Goal: Transaction & Acquisition: Download file/media

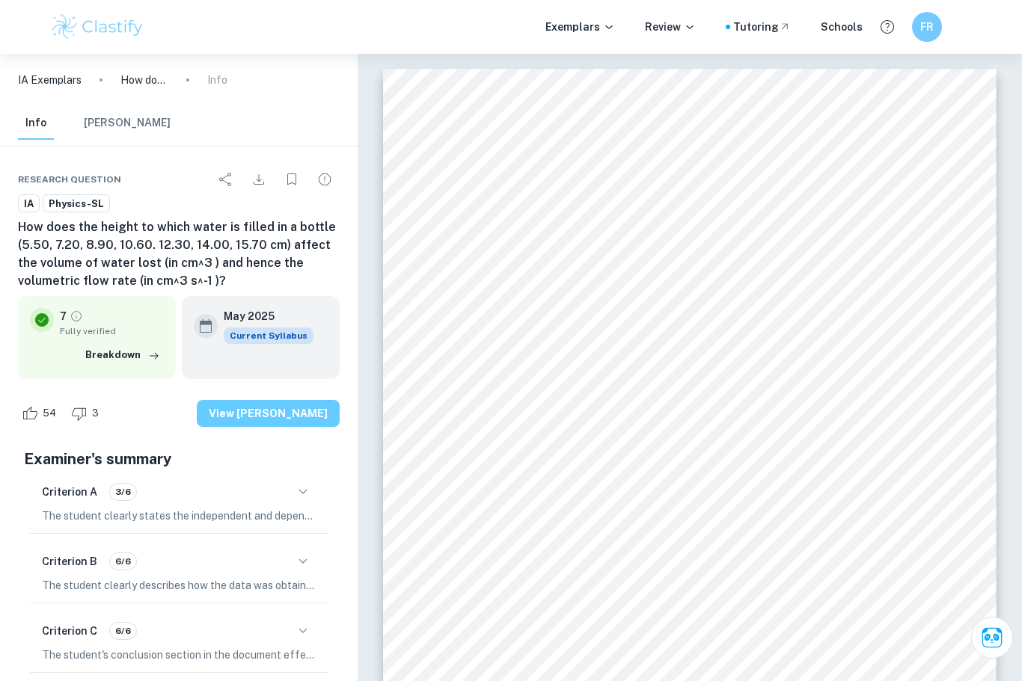
click at [256, 416] on button "View [PERSON_NAME]" at bounding box center [268, 413] width 143 height 27
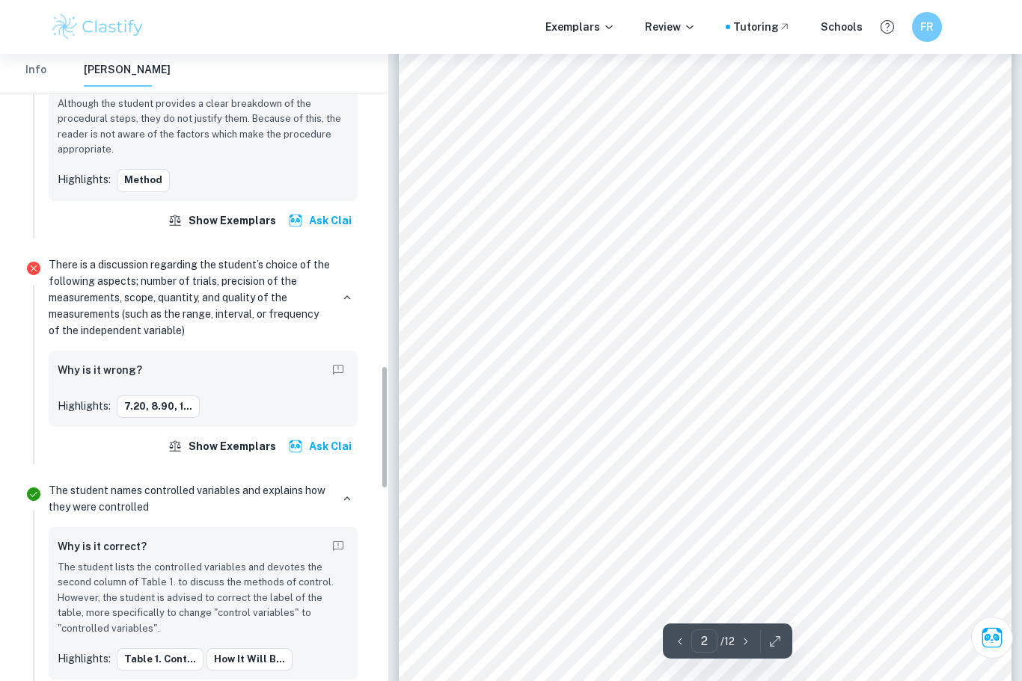
scroll to position [1390, 0]
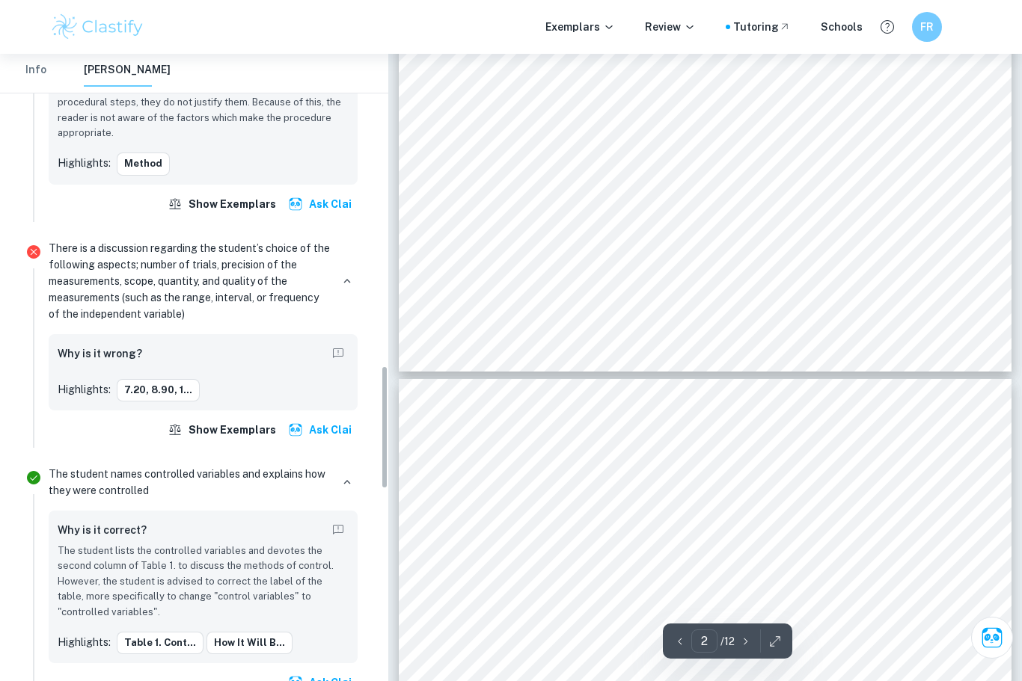
type input "3"
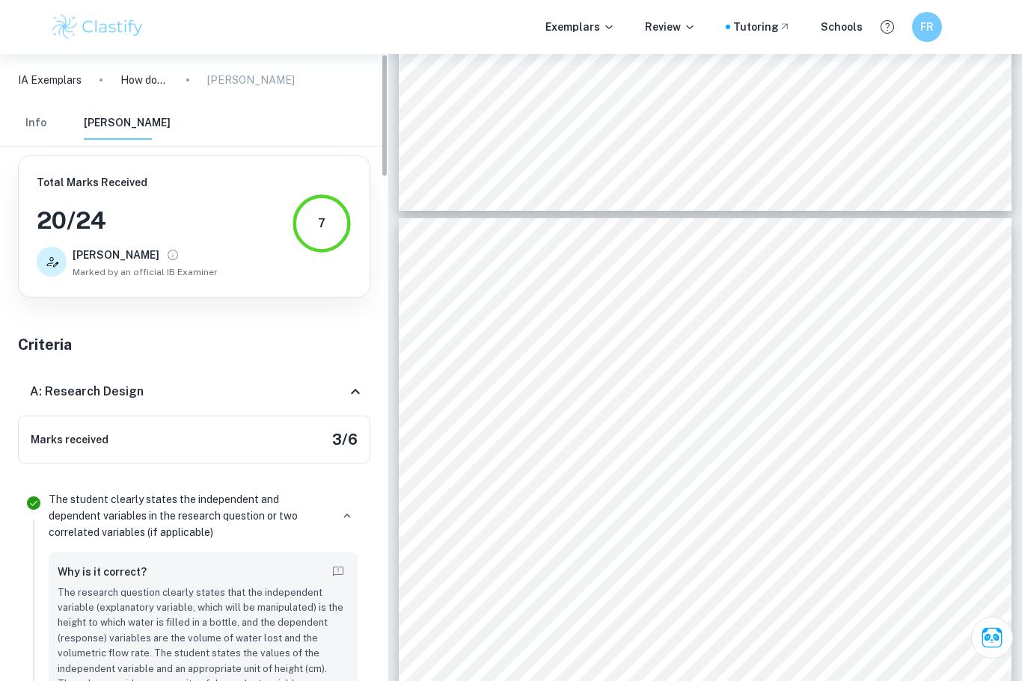
scroll to position [0, 0]
click at [42, 129] on button "Info" at bounding box center [36, 123] width 36 height 33
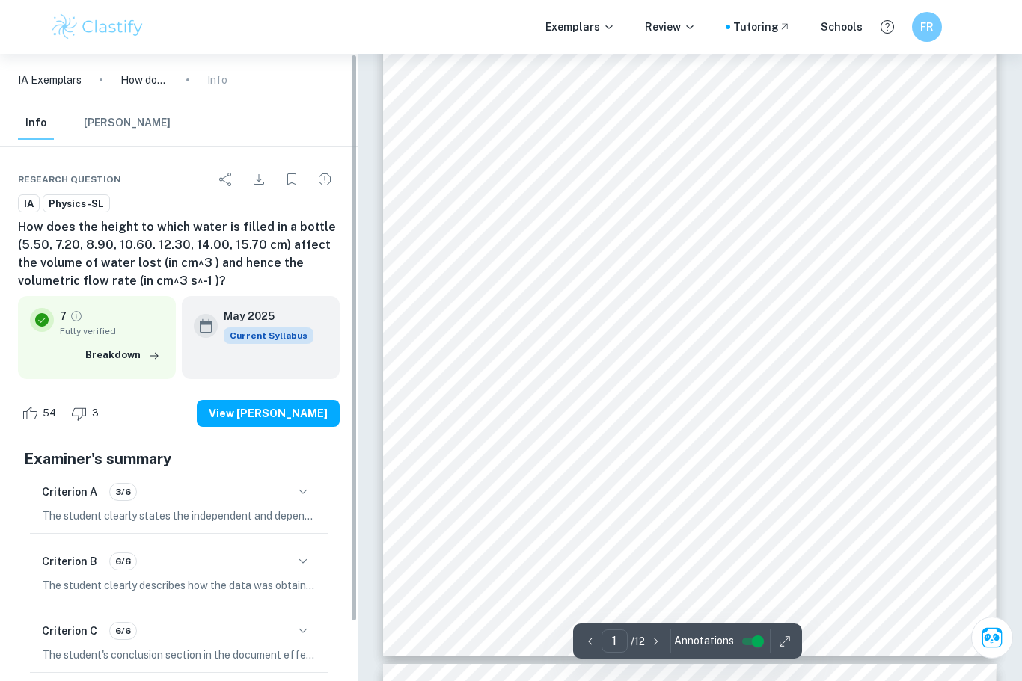
scroll to position [10, 0]
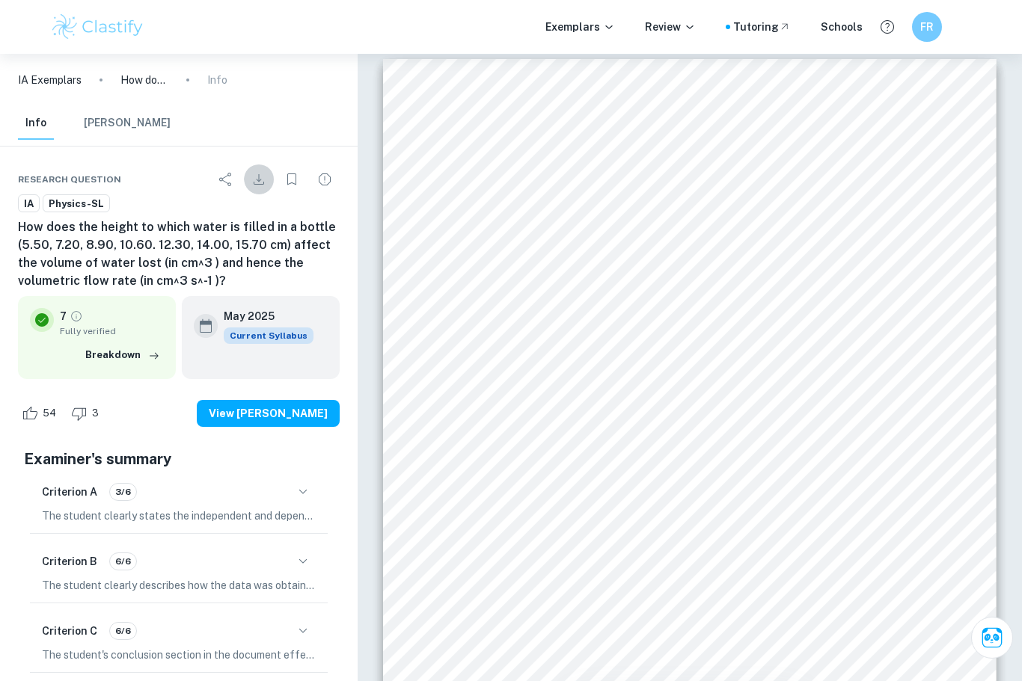
click at [262, 175] on icon "Download" at bounding box center [259, 180] width 18 height 18
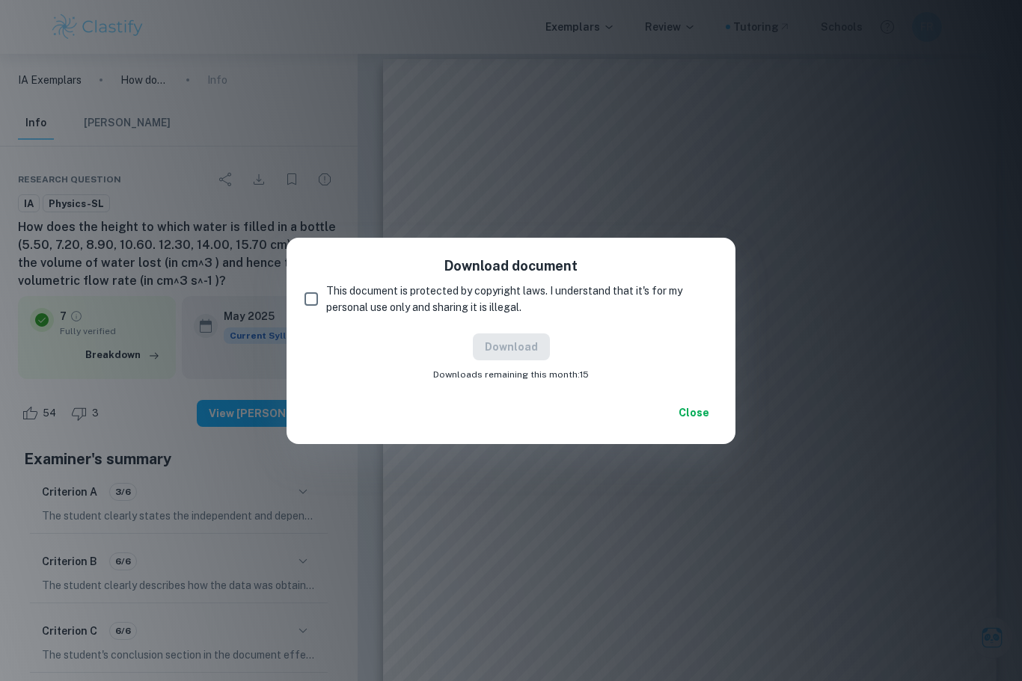
click at [319, 314] on input "This document is protected by copyright laws. I understand that it's for my per…" at bounding box center [311, 299] width 30 height 30
checkbox input "true"
click at [530, 361] on button "Download" at bounding box center [511, 347] width 77 height 27
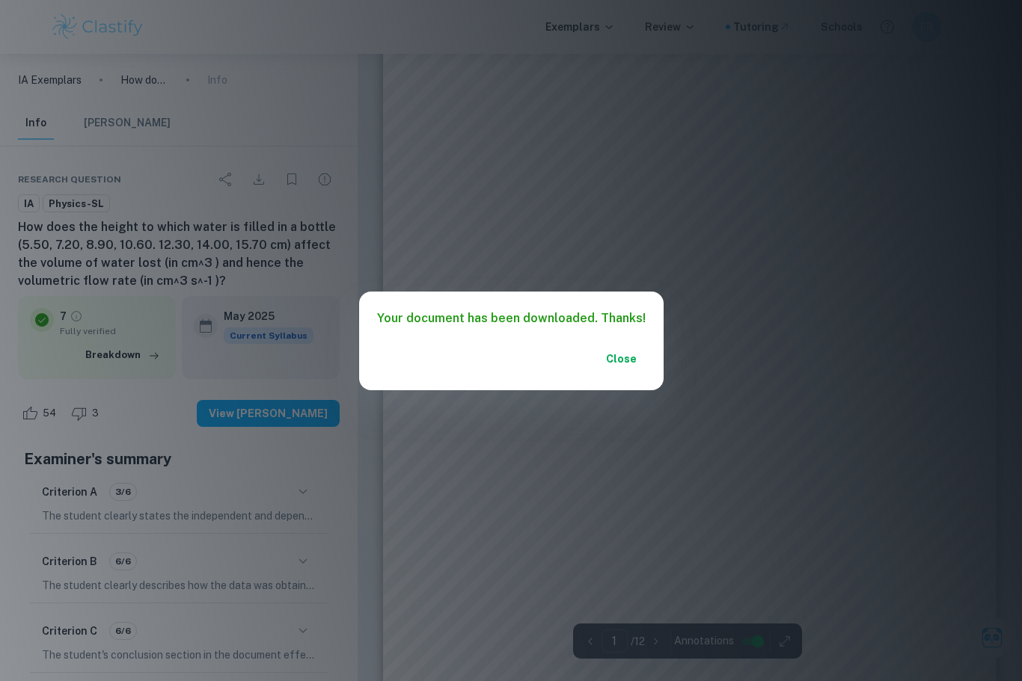
scroll to position [60, 0]
click at [624, 370] on button "Close" at bounding box center [622, 359] width 48 height 27
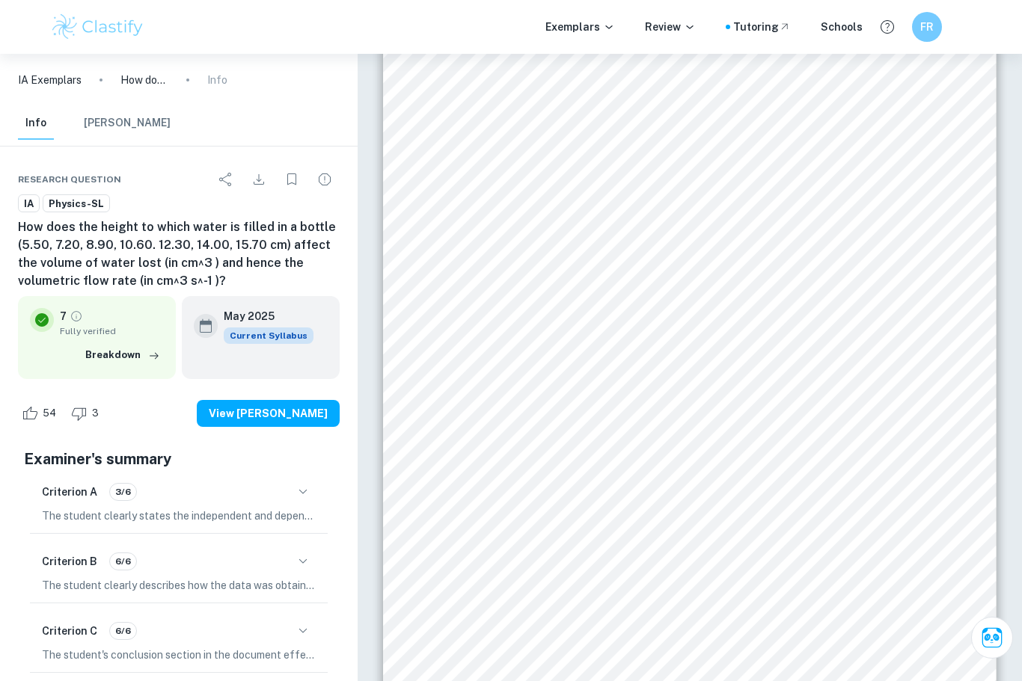
scroll to position [59, 0]
